Goal: Communication & Community: Answer question/provide support

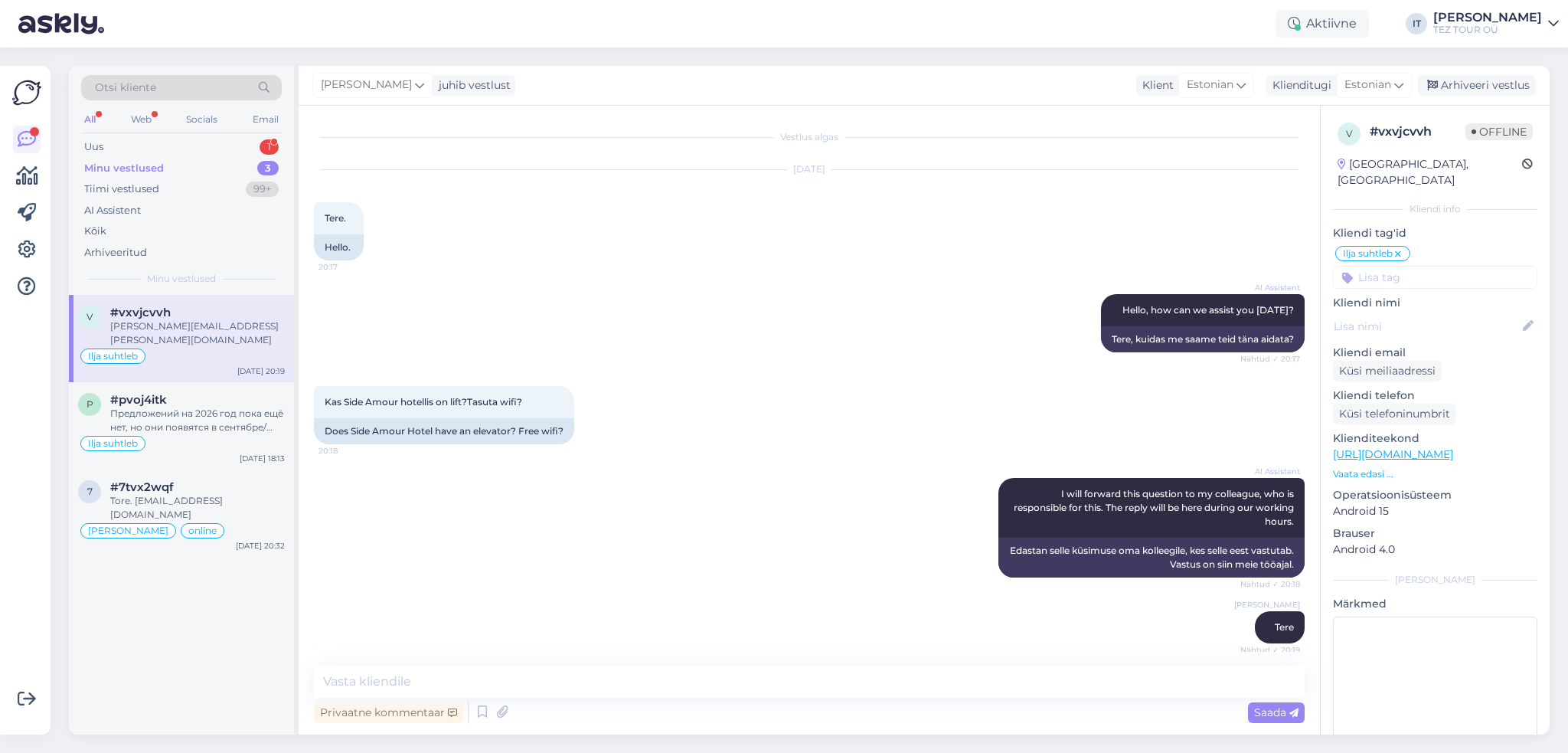
scroll to position [271, 0]
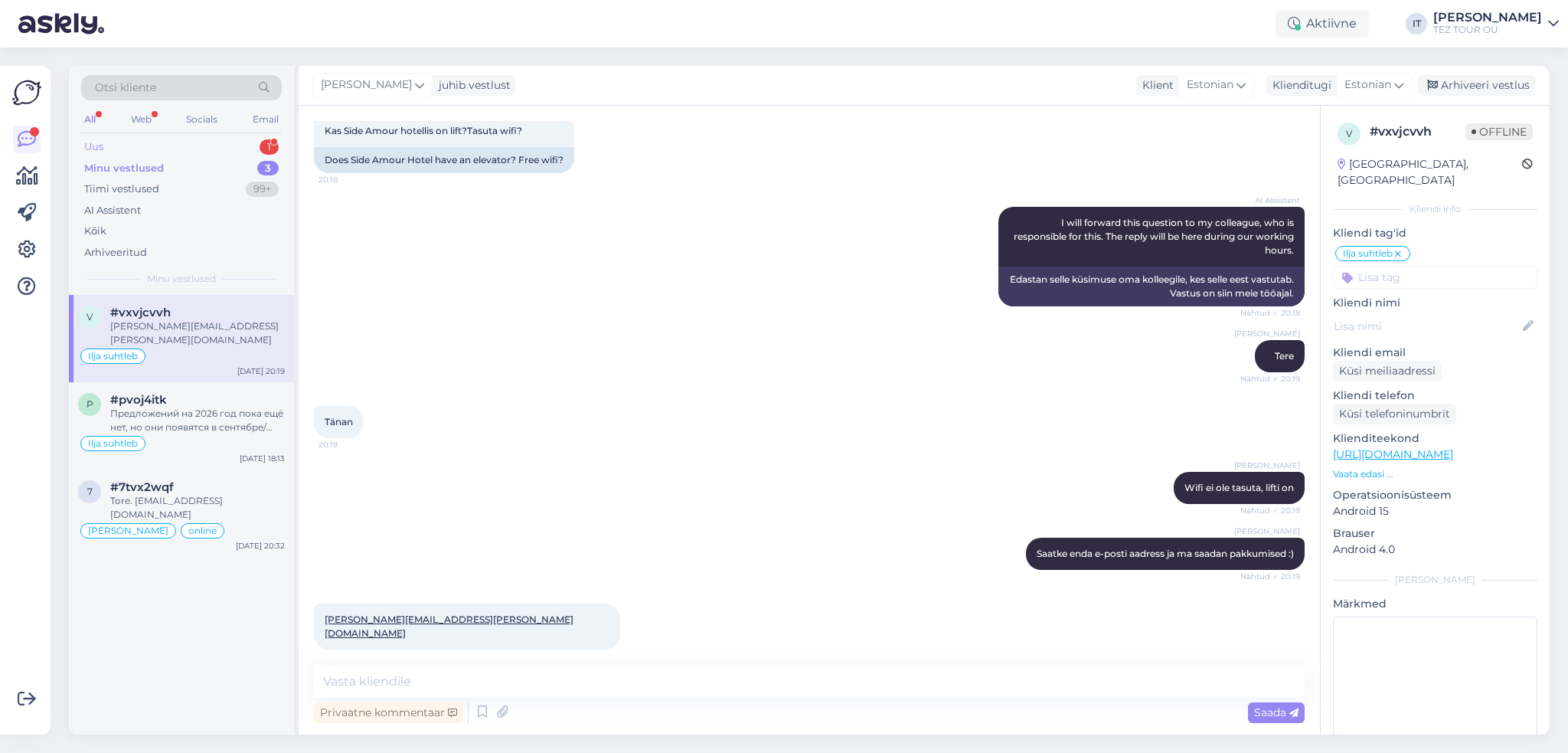
click at [209, 143] on div "Uus 1" at bounding box center [182, 147] width 201 height 21
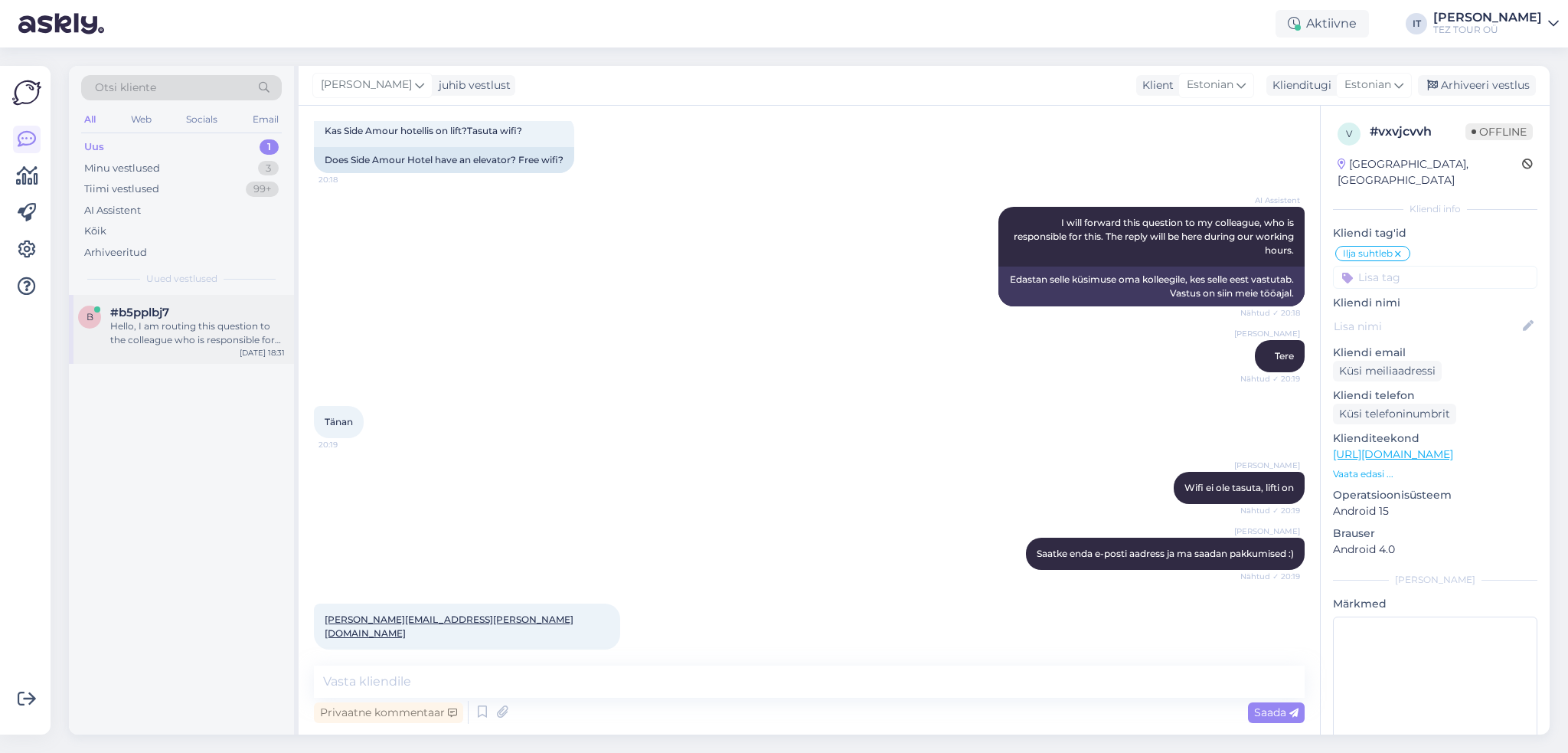
click at [212, 308] on div "#b5pplbj7" at bounding box center [198, 312] width 175 height 14
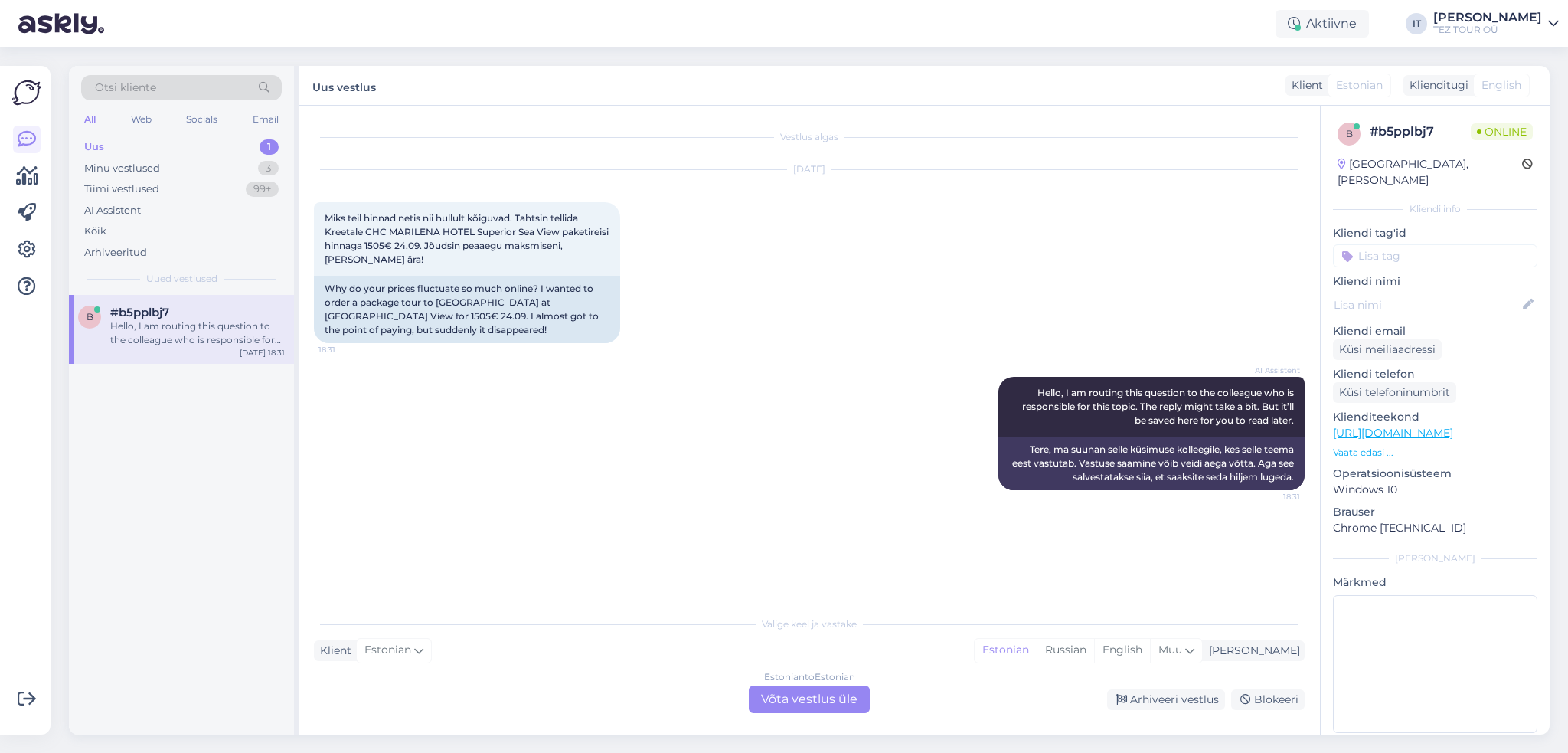
click at [830, 692] on div "Estonian to Estonian Võta vestlus üle" at bounding box center [810, 699] width 121 height 28
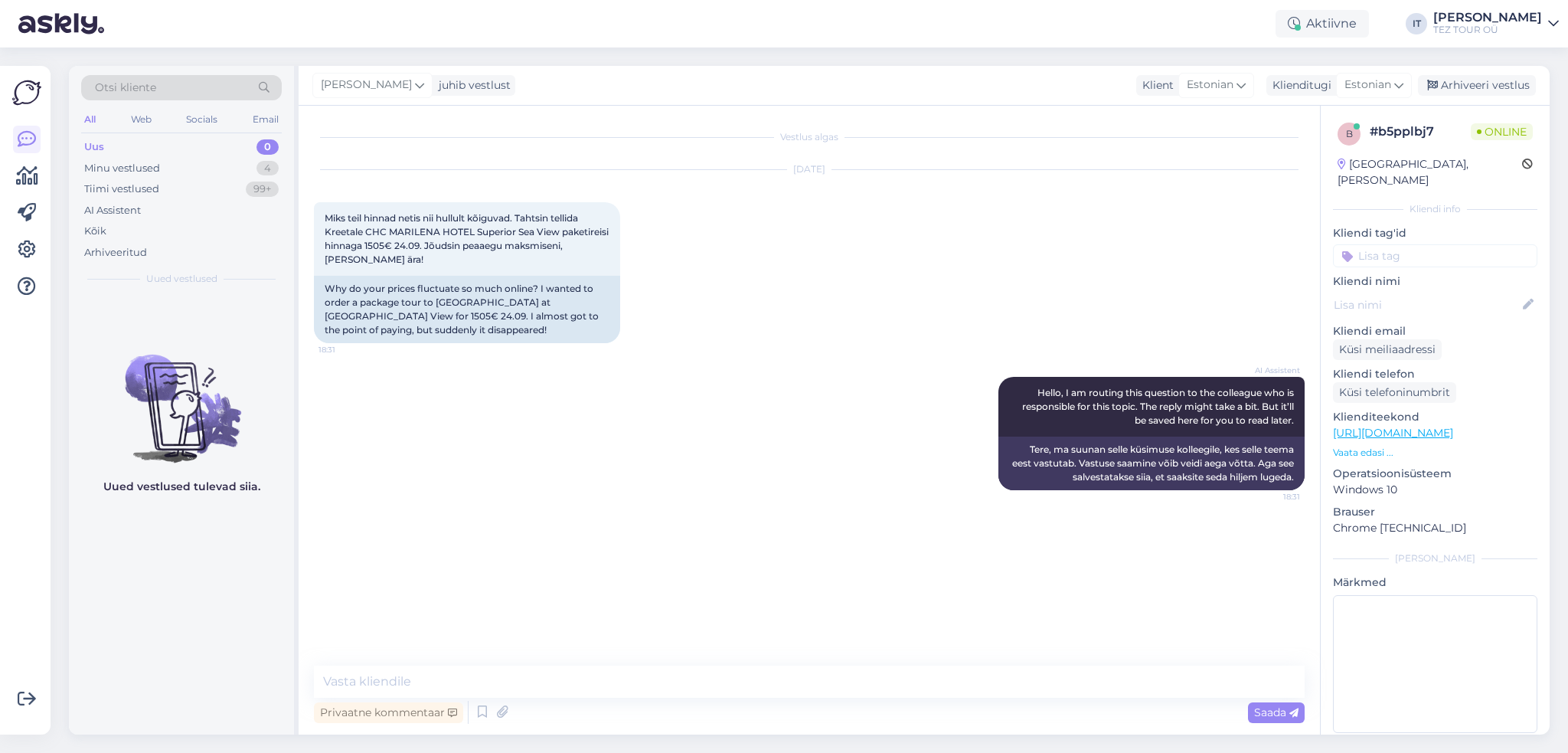
click at [1402, 245] on input at bounding box center [1435, 256] width 205 height 23
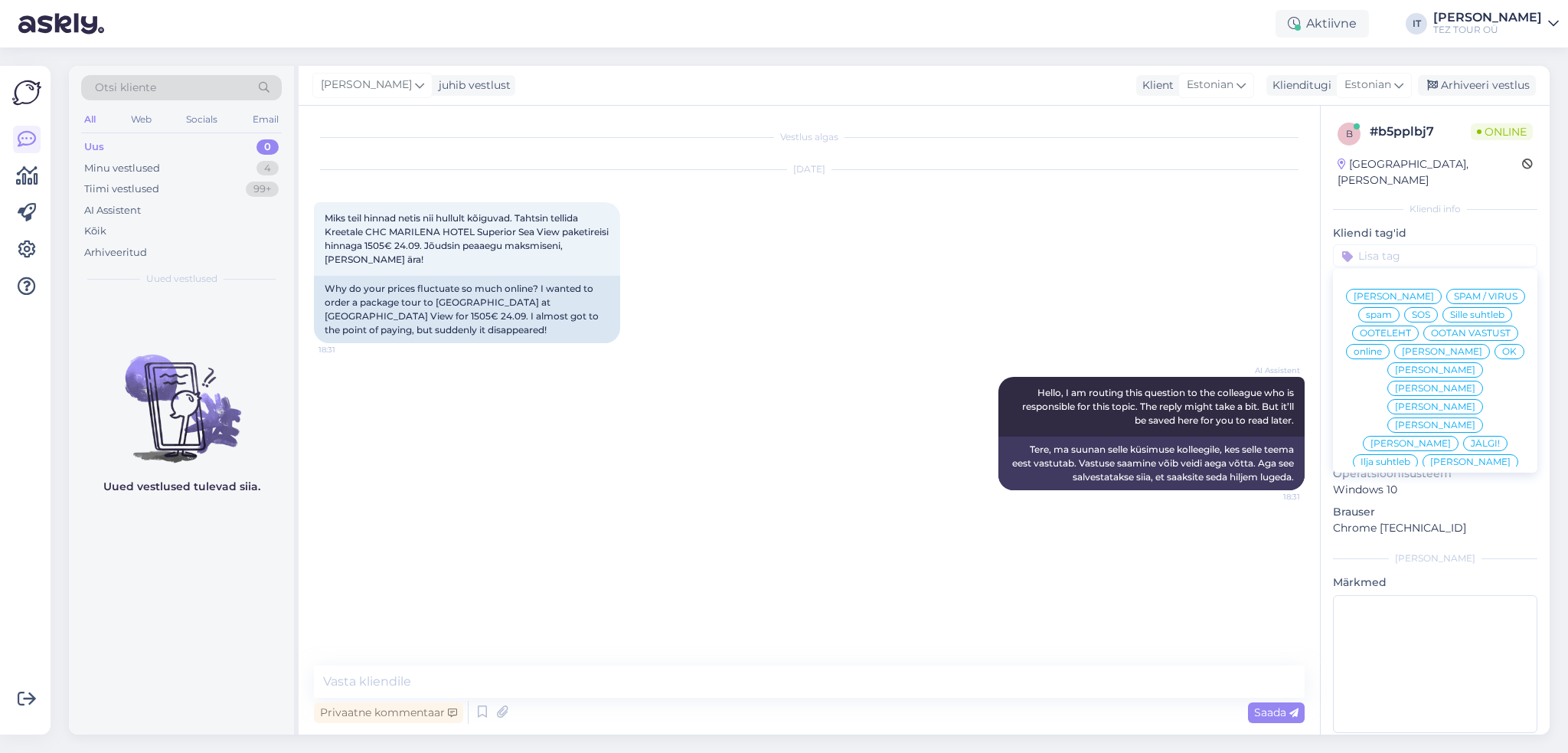
click at [1404, 457] on span "Ilja suhtleb" at bounding box center [1385, 462] width 50 height 9
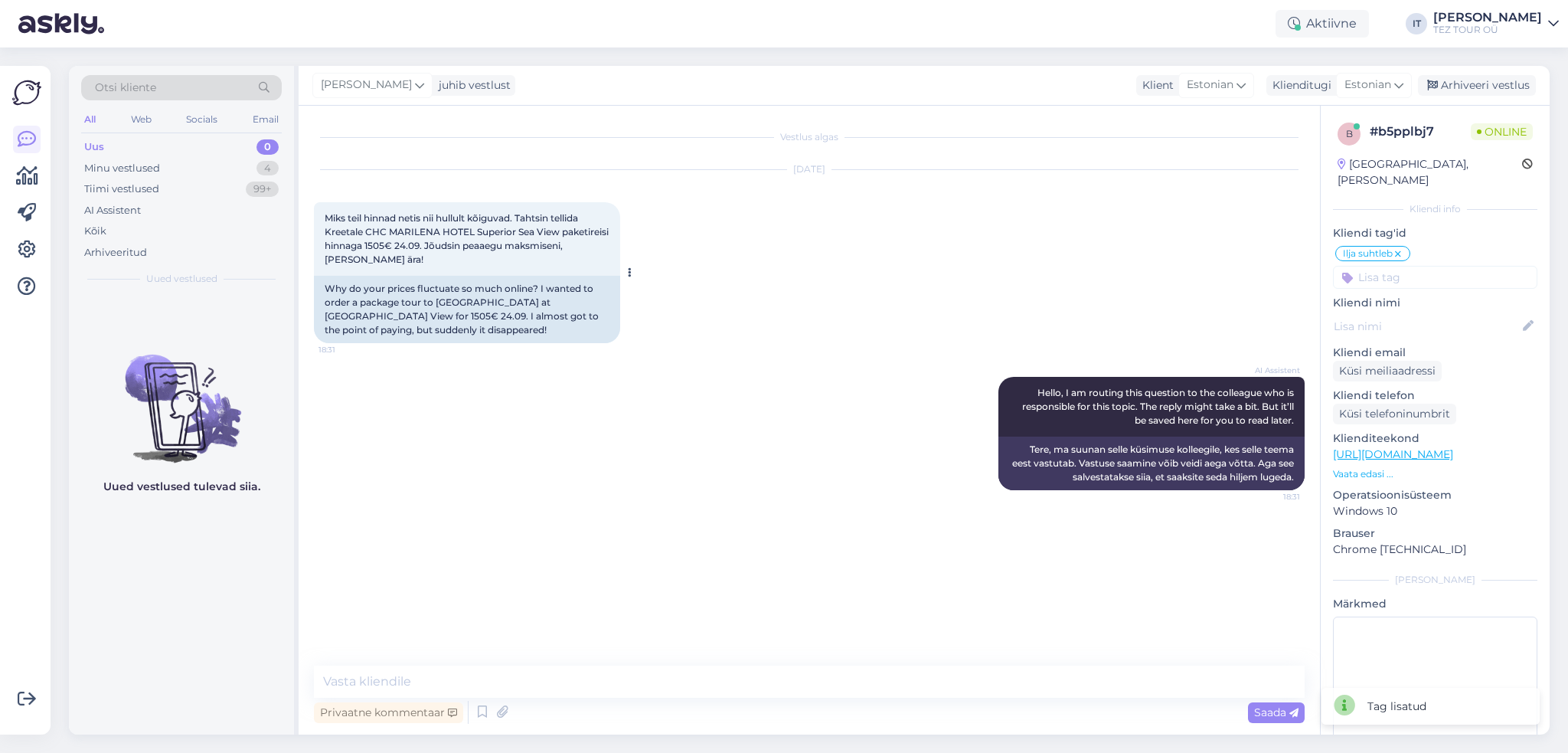
drag, startPoint x: 410, startPoint y: 253, endPoint x: 565, endPoint y: 252, distance: 155.0
click at [562, 251] on div "Miks teil hinnad netis nii hullult kõiguvad. Tahtsin tellida Kreetale CHC MARIL…" at bounding box center [466, 239] width 306 height 74
click at [678, 294] on div "[DATE] Miks teil hinnad netis nii hullult kõiguvad. Tahtsin tellida Kreetale CH…" at bounding box center [809, 257] width 991 height 207
drag, startPoint x: 327, startPoint y: 220, endPoint x: 574, endPoint y: 263, distance: 250.7
click at [527, 223] on span "Miks teil hinnad netis nii hullult kõiguvad. Tahtsin tellida Kreetale CHC MARIL…" at bounding box center [467, 238] width 286 height 53
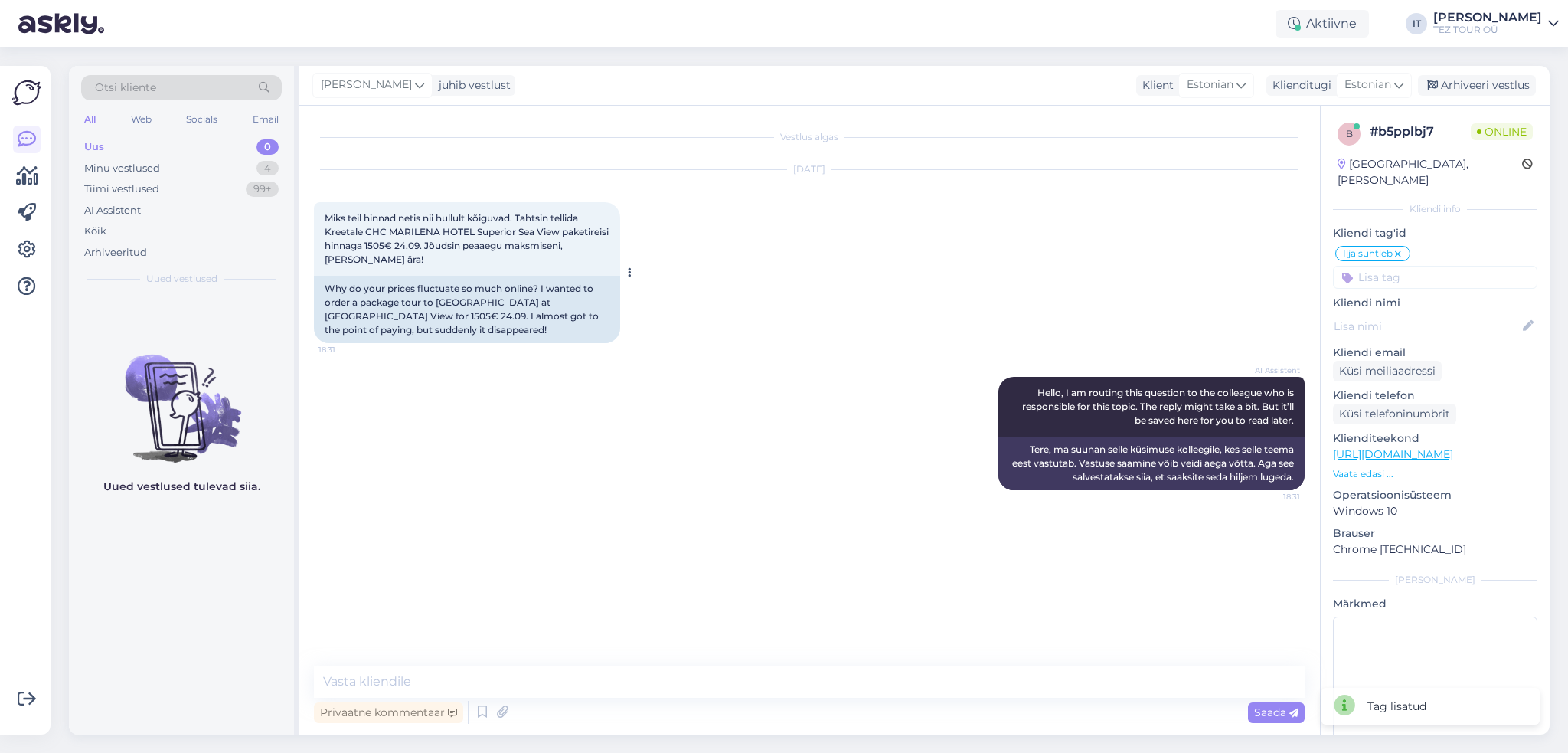
click at [579, 270] on div "Miks teil hinnad netis nii hullult kõiguvad. Tahtsin tellida Kreetale CHC MARIL…" at bounding box center [466, 239] width 306 height 74
click at [678, 672] on textarea at bounding box center [809, 682] width 991 height 32
type textarea "Tere"
type textarea "K"
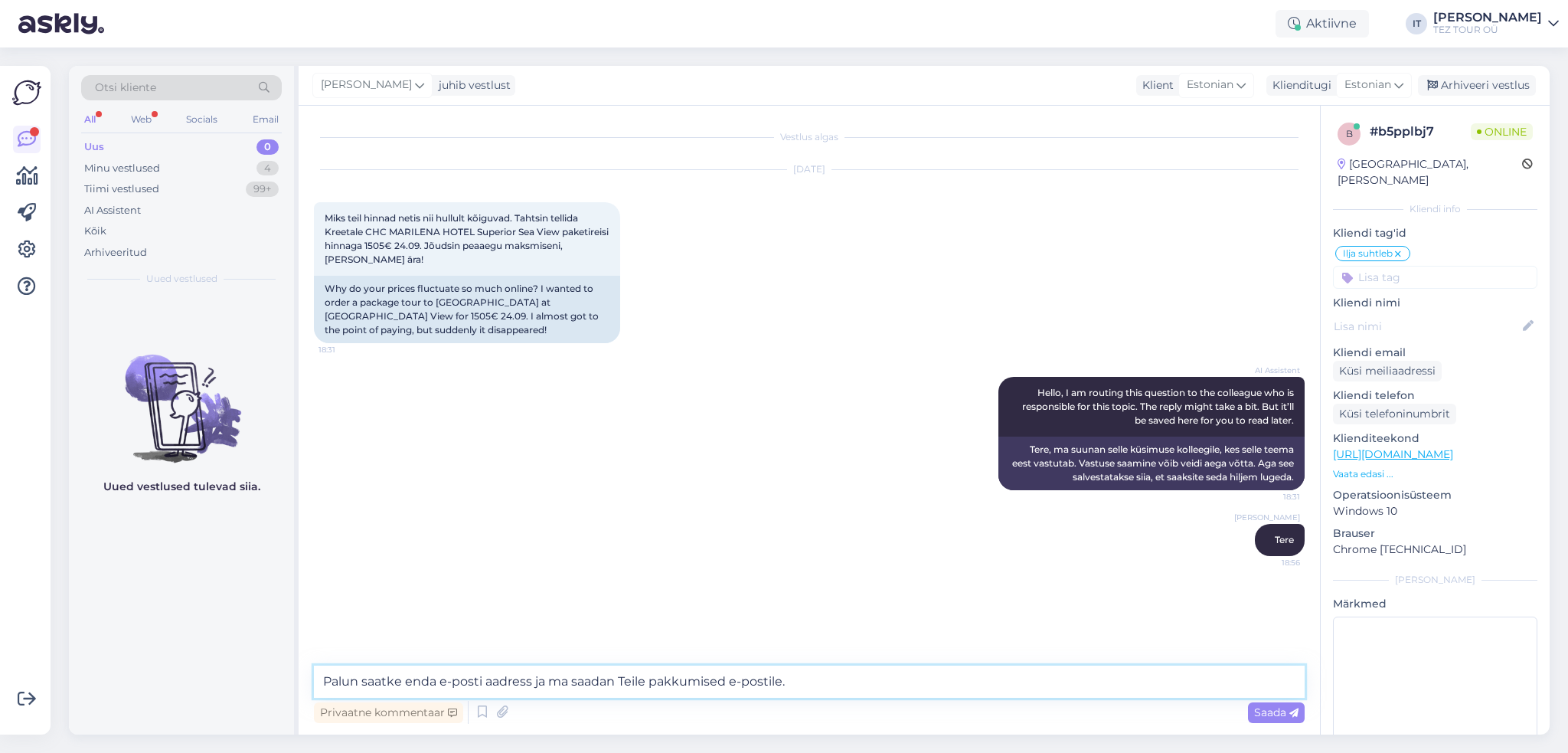
type textarea "Palun saatke enda e-posti aadress ja ma saadan Teile pakkumised e-postile.'"
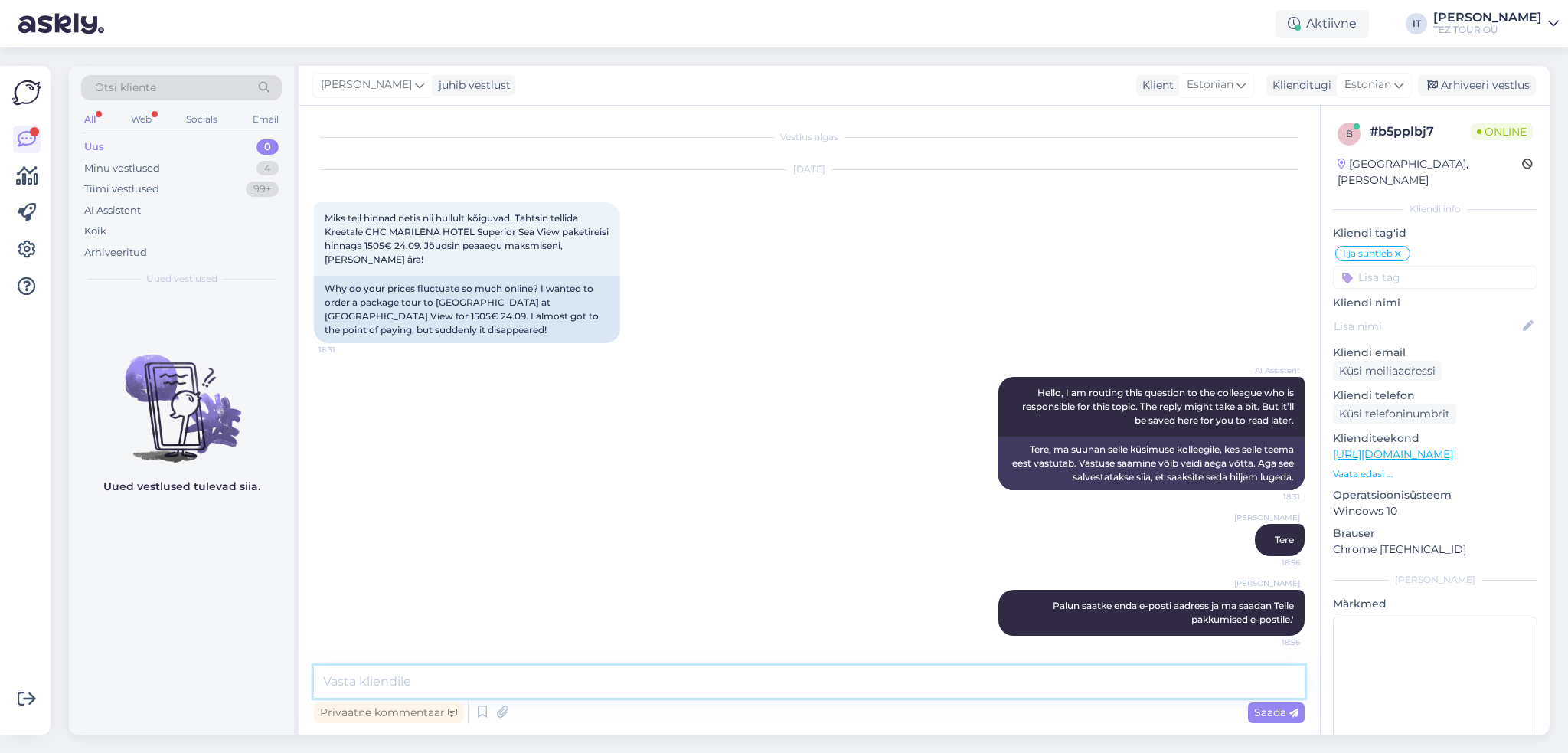
click at [668, 673] on textarea at bounding box center [809, 682] width 991 height 32
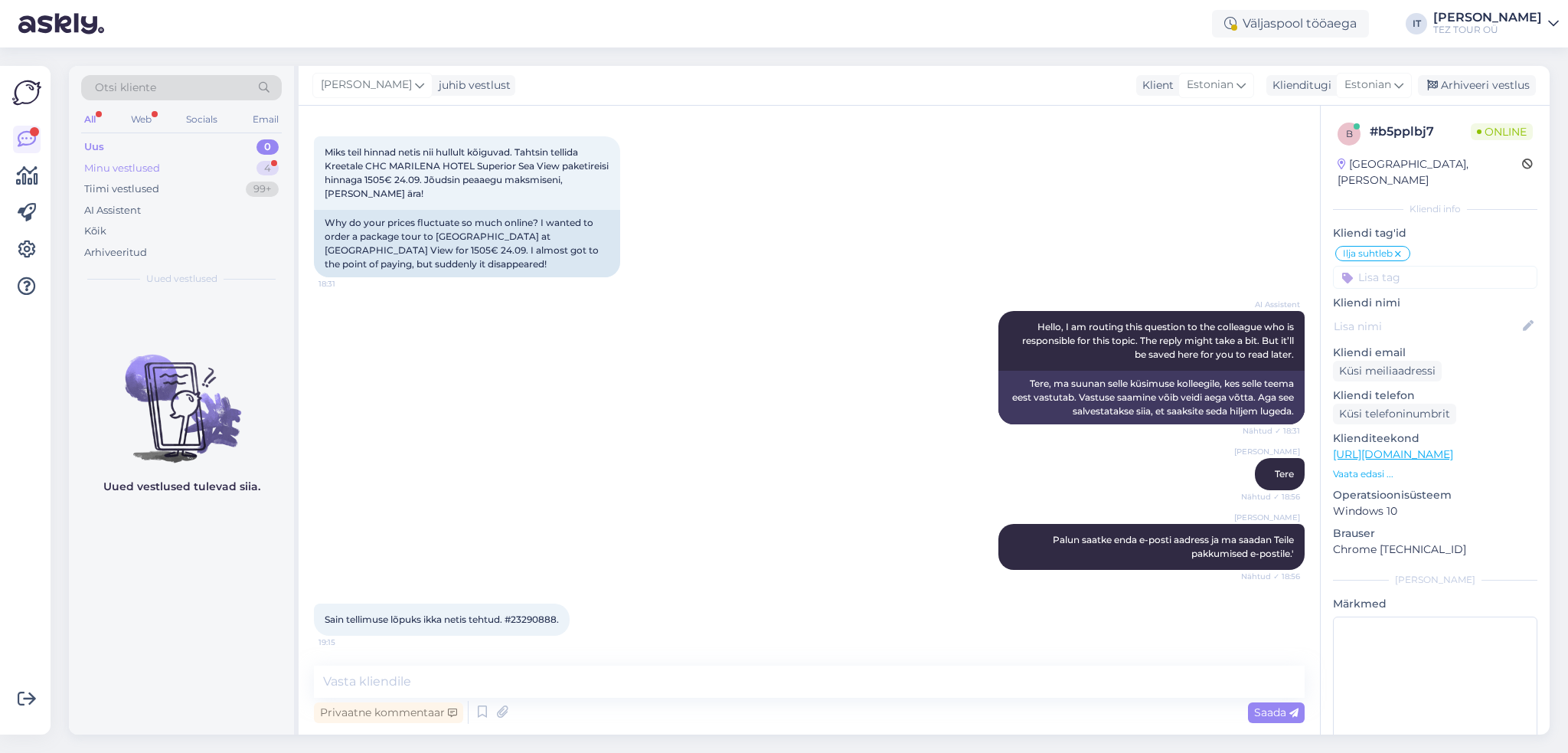
click at [233, 168] on div "Minu vestlused 4" at bounding box center [182, 169] width 201 height 21
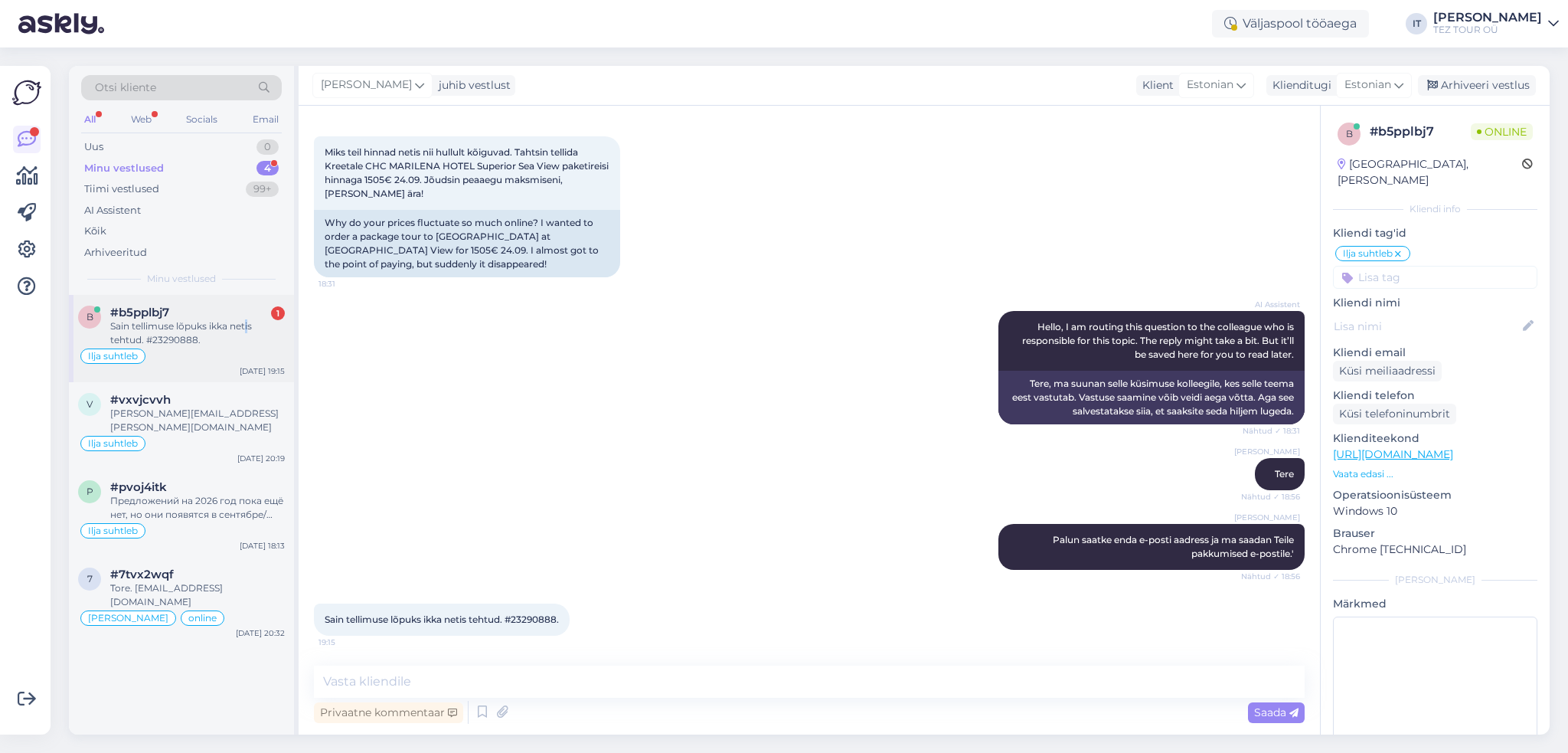
click at [248, 321] on div "Sain tellimuse lõpuks ikka netis tehtud. #23290888." at bounding box center [198, 333] width 175 height 28
click at [768, 667] on textarea at bounding box center [809, 682] width 991 height 32
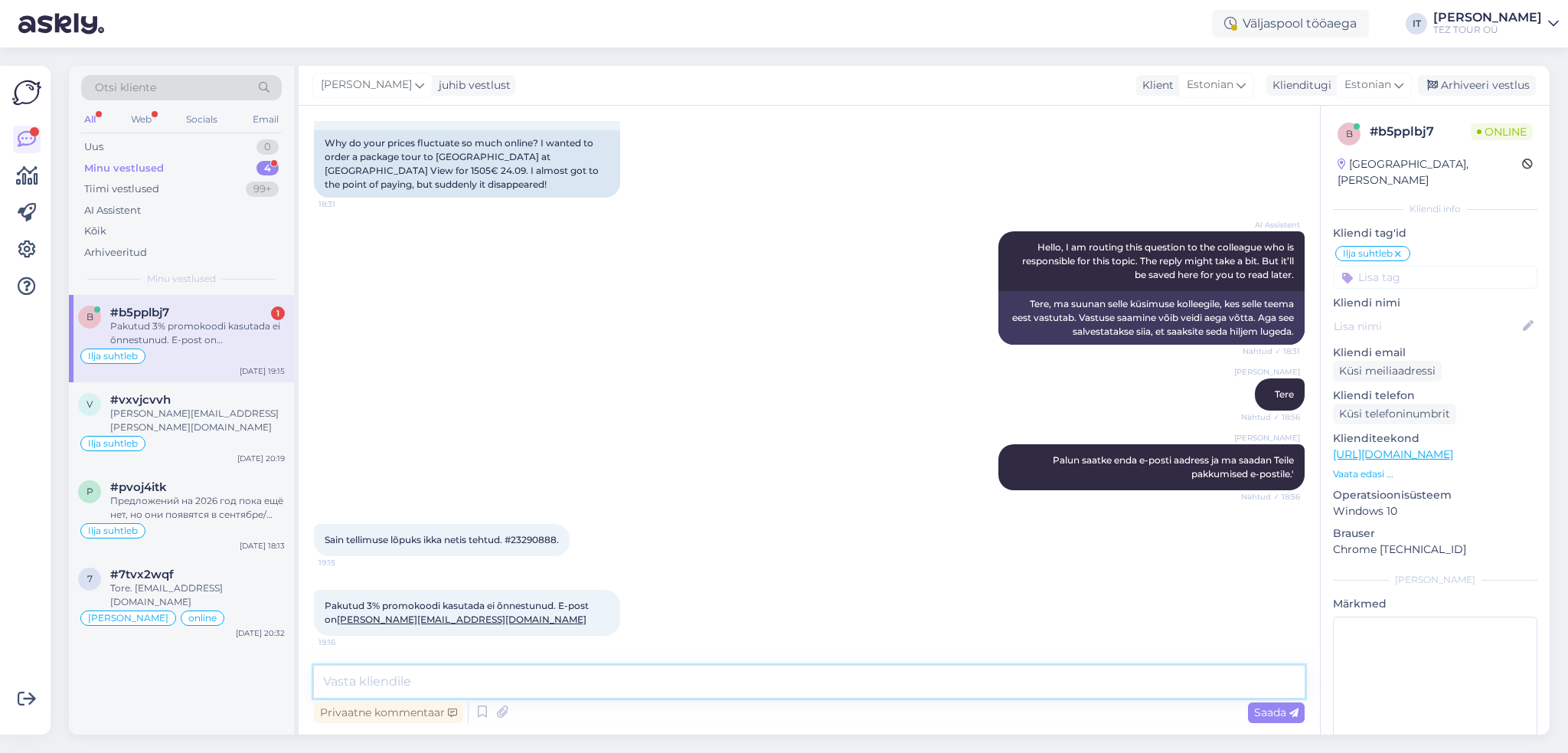
click at [609, 670] on textarea at bounding box center [809, 682] width 991 height 32
click at [608, 673] on textarea at bounding box center [809, 682] width 991 height 32
type textarea "Kuna olete broneeringu vormistanud läbi online, siis reisikonsultant teid aidat…"
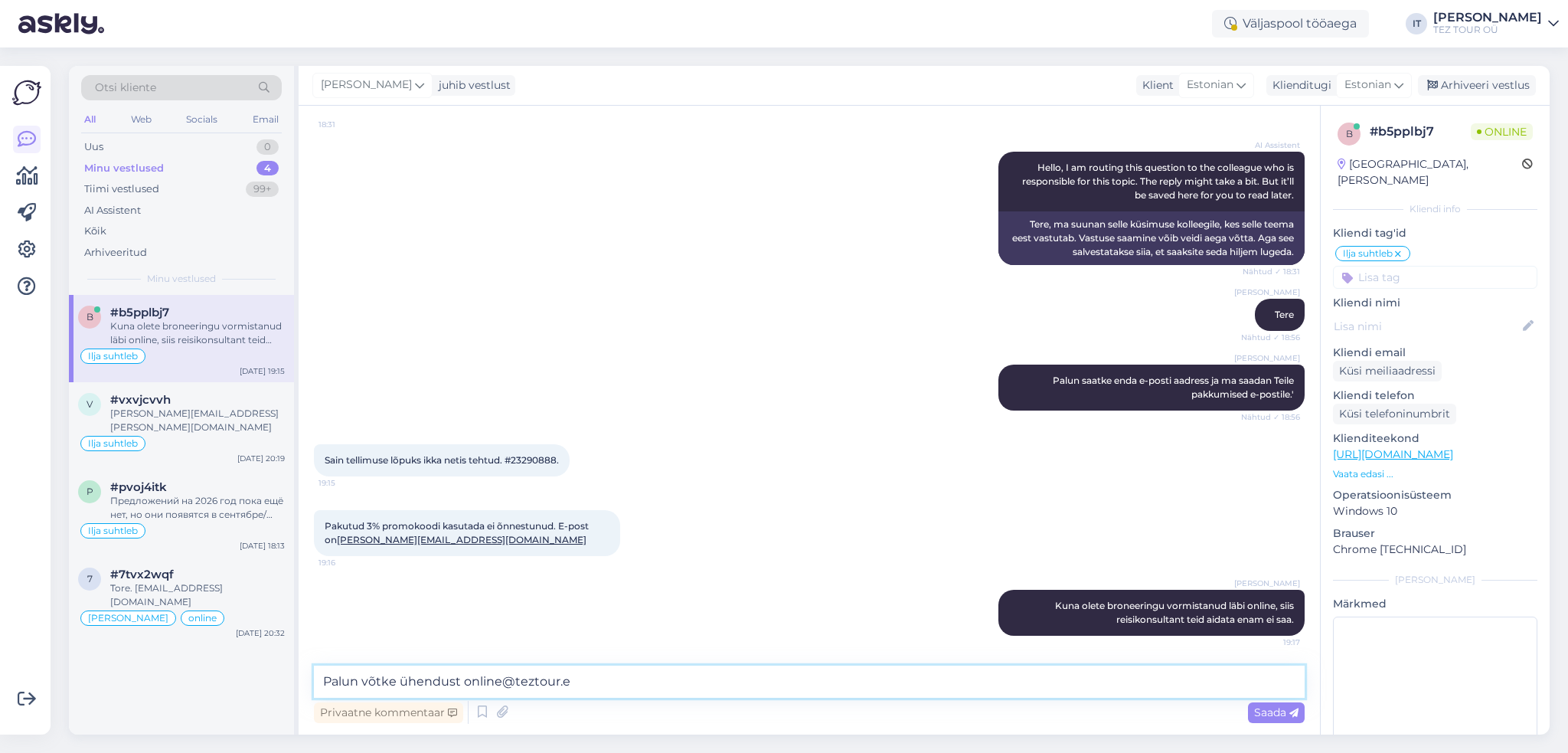
type textarea "Palun võtke ühendust [EMAIL_ADDRESS][DOMAIN_NAME]"
